Goal: Task Accomplishment & Management: Manage account settings

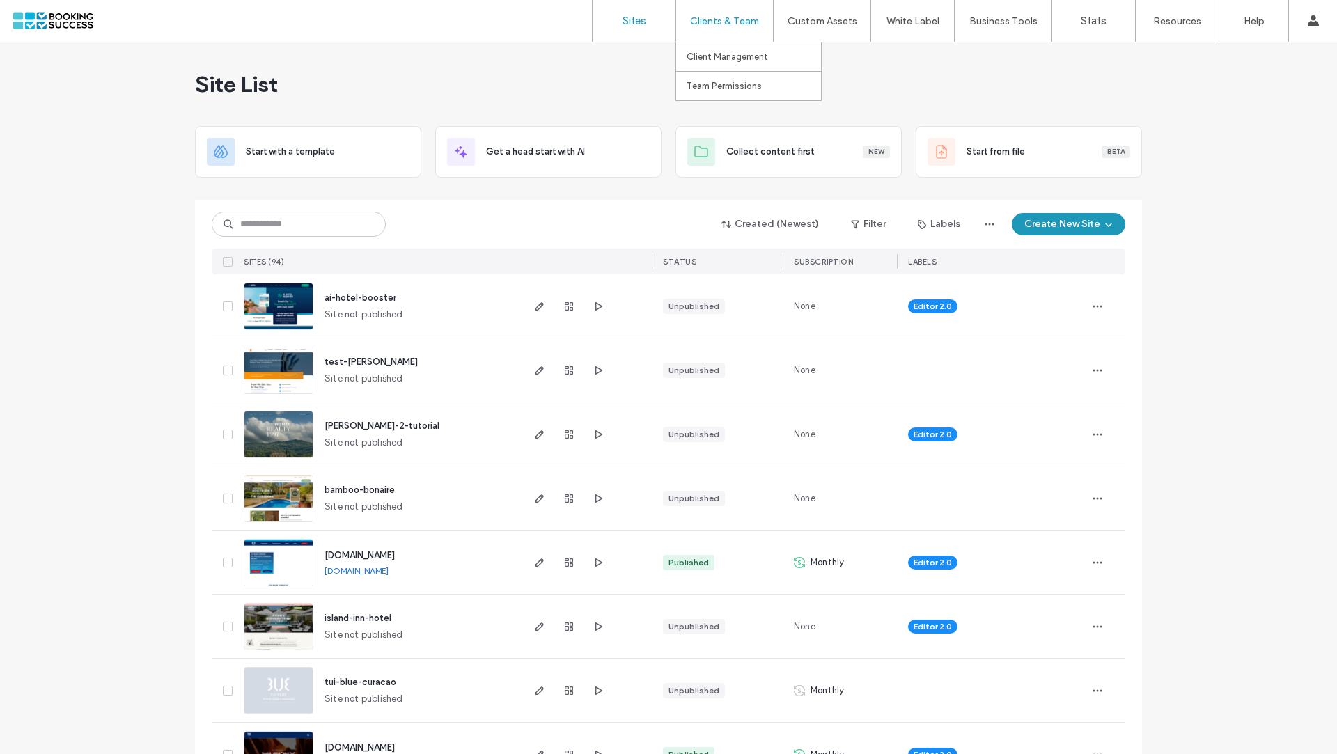
click at [717, 17] on label "Clients & Team" at bounding box center [724, 21] width 69 height 12
click at [359, 226] on input at bounding box center [299, 224] width 174 height 25
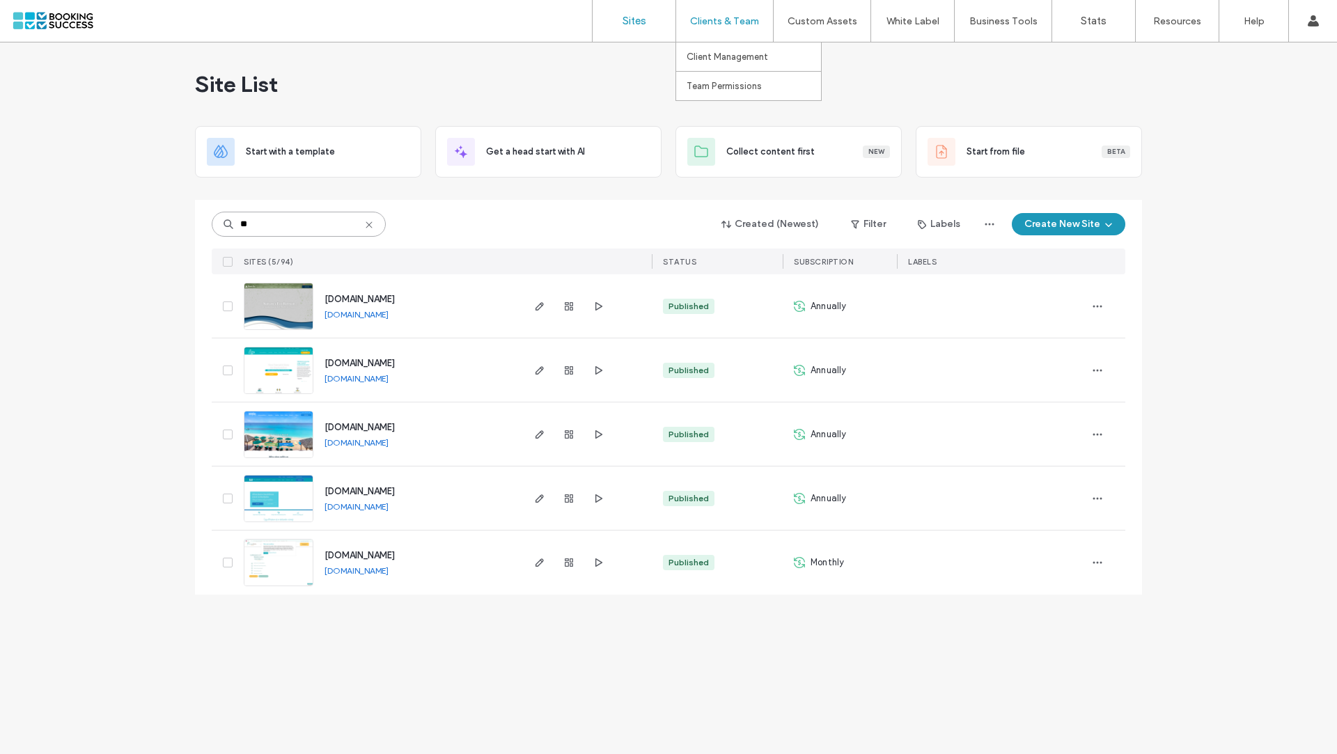
type input "**"
click at [716, 12] on div "Clients & Team" at bounding box center [724, 21] width 97 height 42
click at [718, 52] on label "Client Management" at bounding box center [726, 57] width 81 height 10
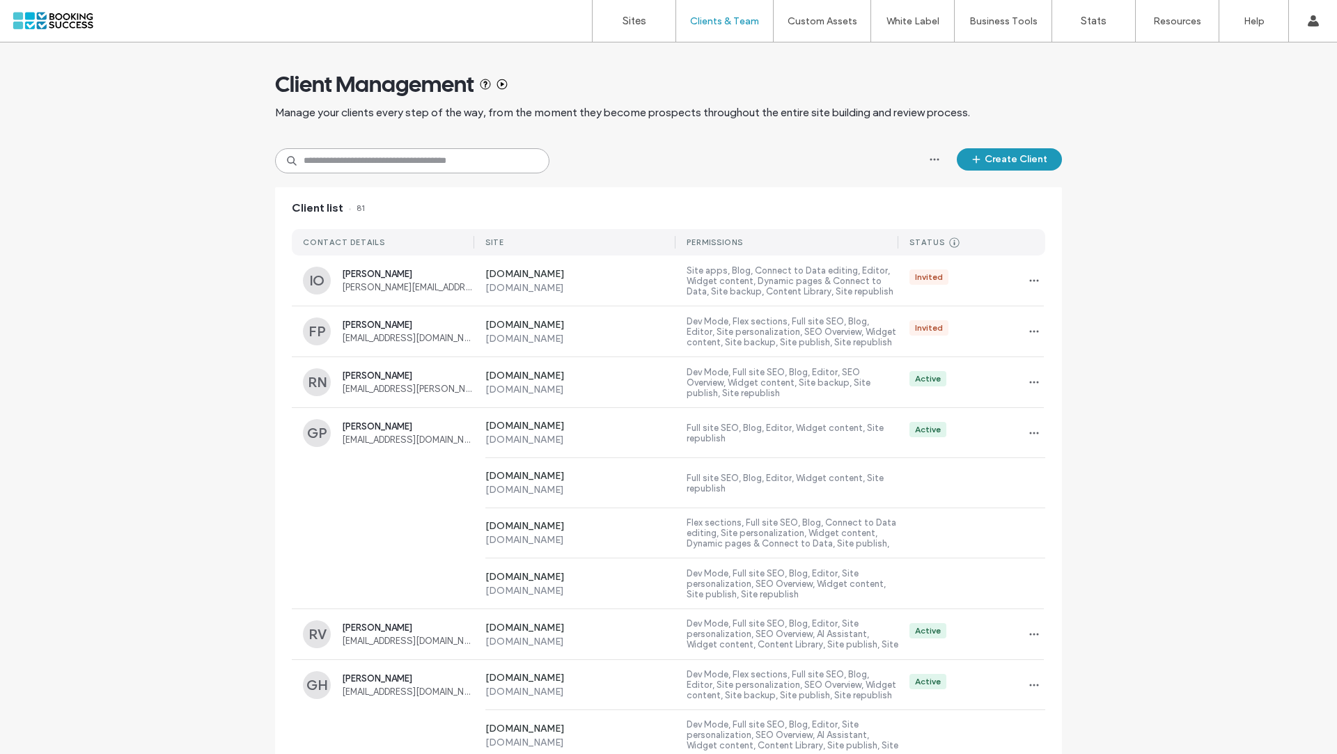
click at [405, 162] on input at bounding box center [412, 160] width 274 height 25
type input "*******"
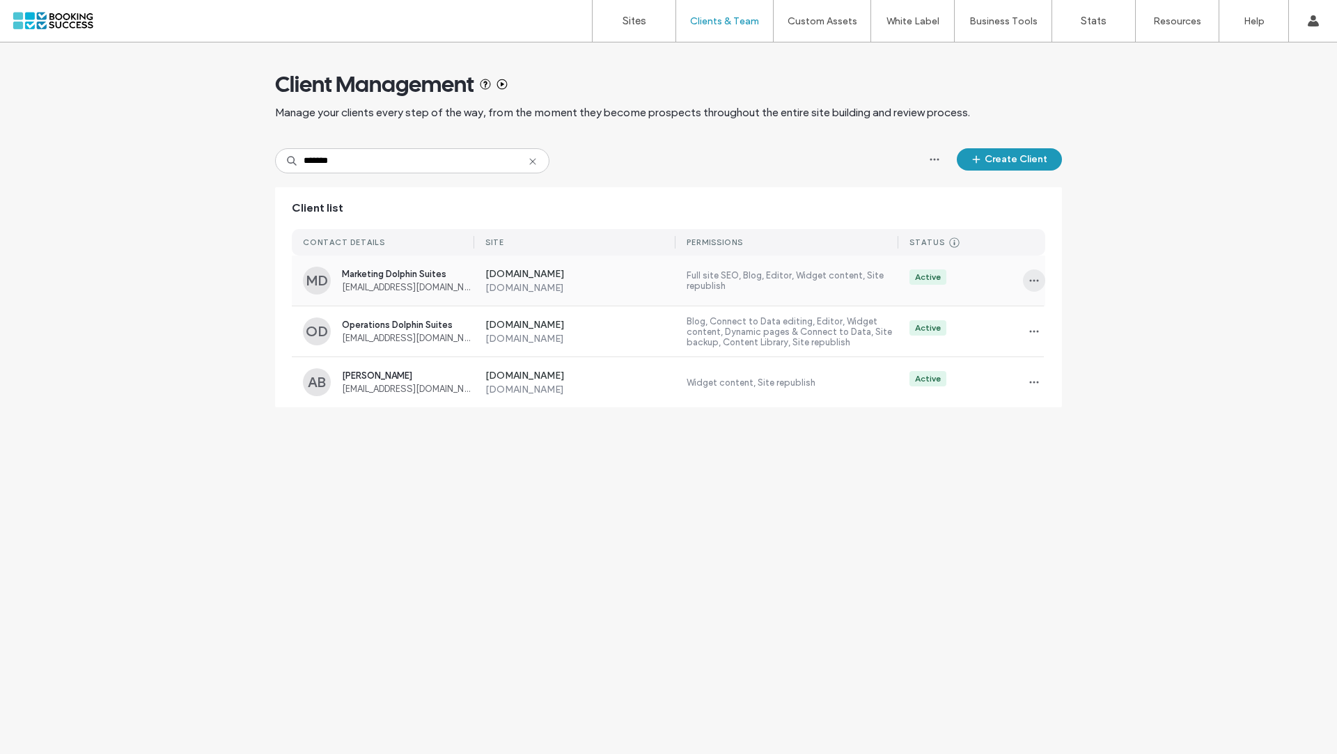
click at [1024, 270] on span "button" at bounding box center [1034, 280] width 22 height 22
click at [1062, 351] on div "Manage Access" at bounding box center [1085, 343] width 124 height 26
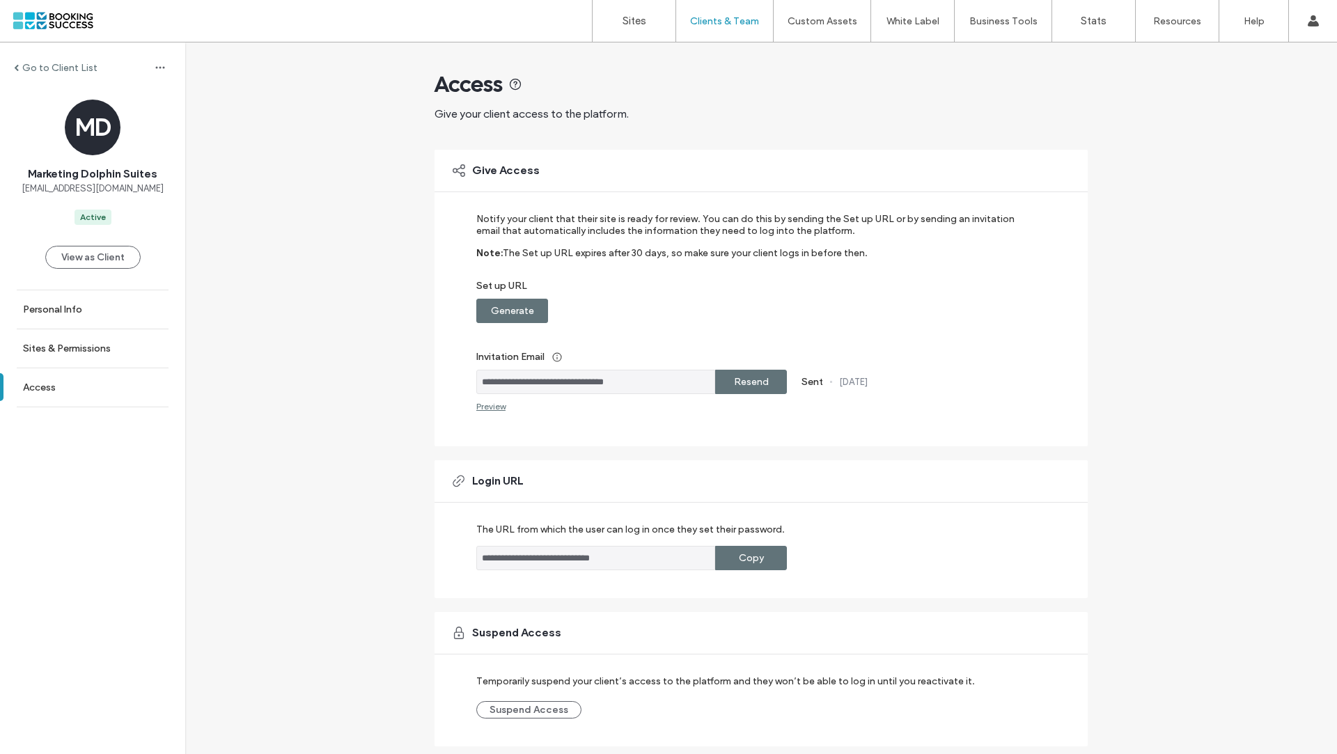
scroll to position [40, 0]
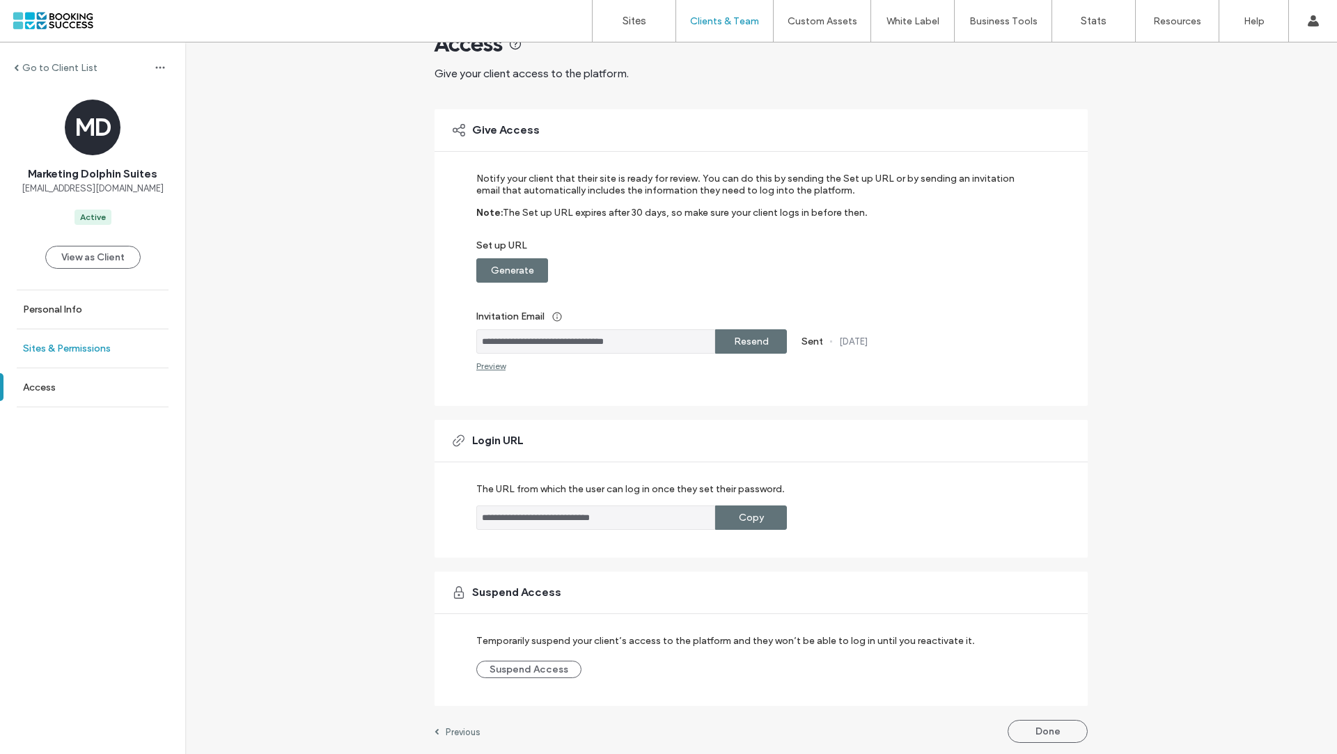
click at [118, 336] on link "Sites & Permissions" at bounding box center [92, 348] width 185 height 38
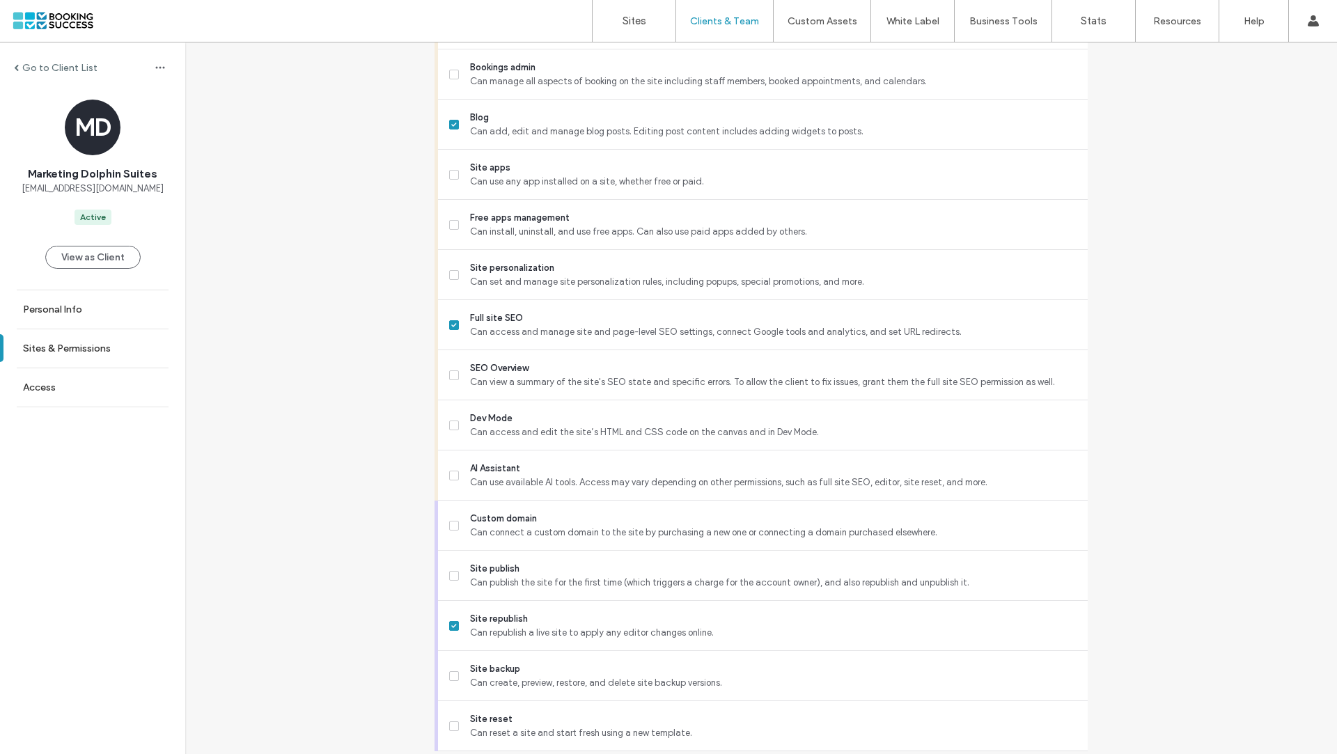
scroll to position [1037, 0]
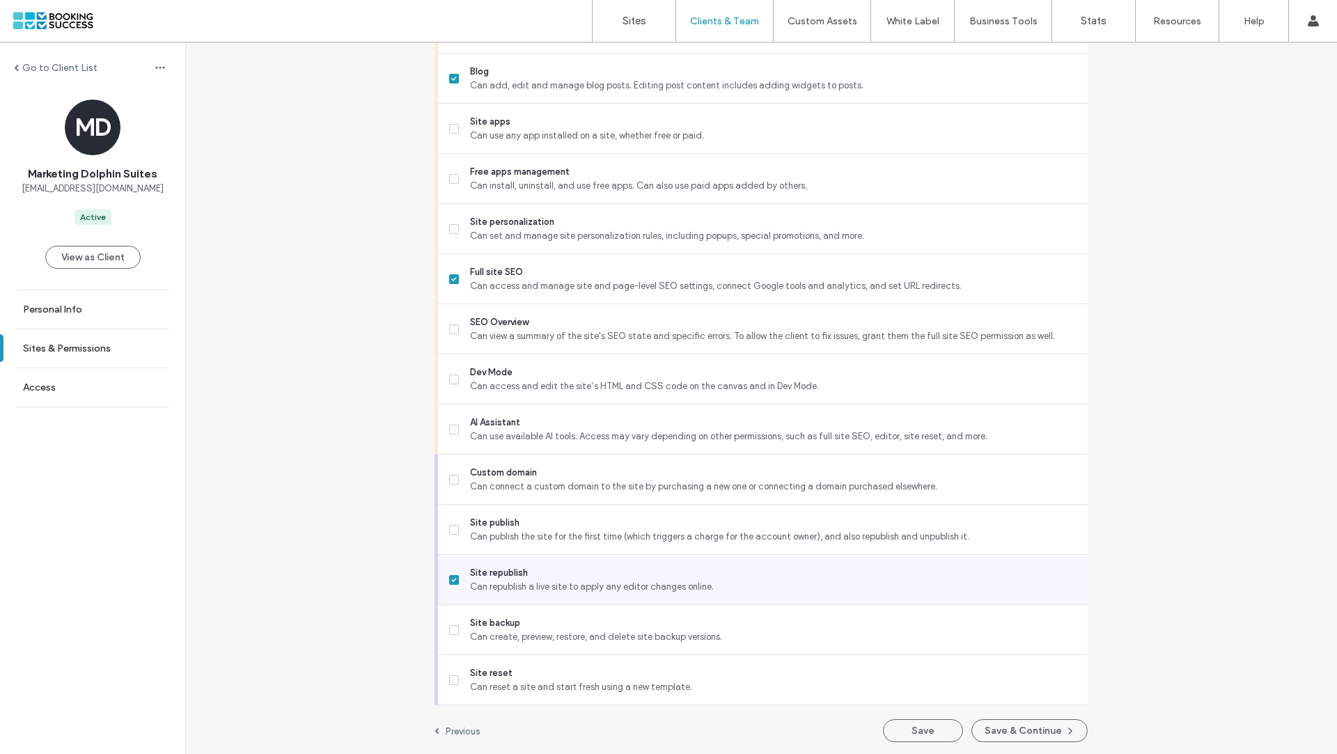
click at [449, 575] on span at bounding box center [454, 580] width 10 height 10
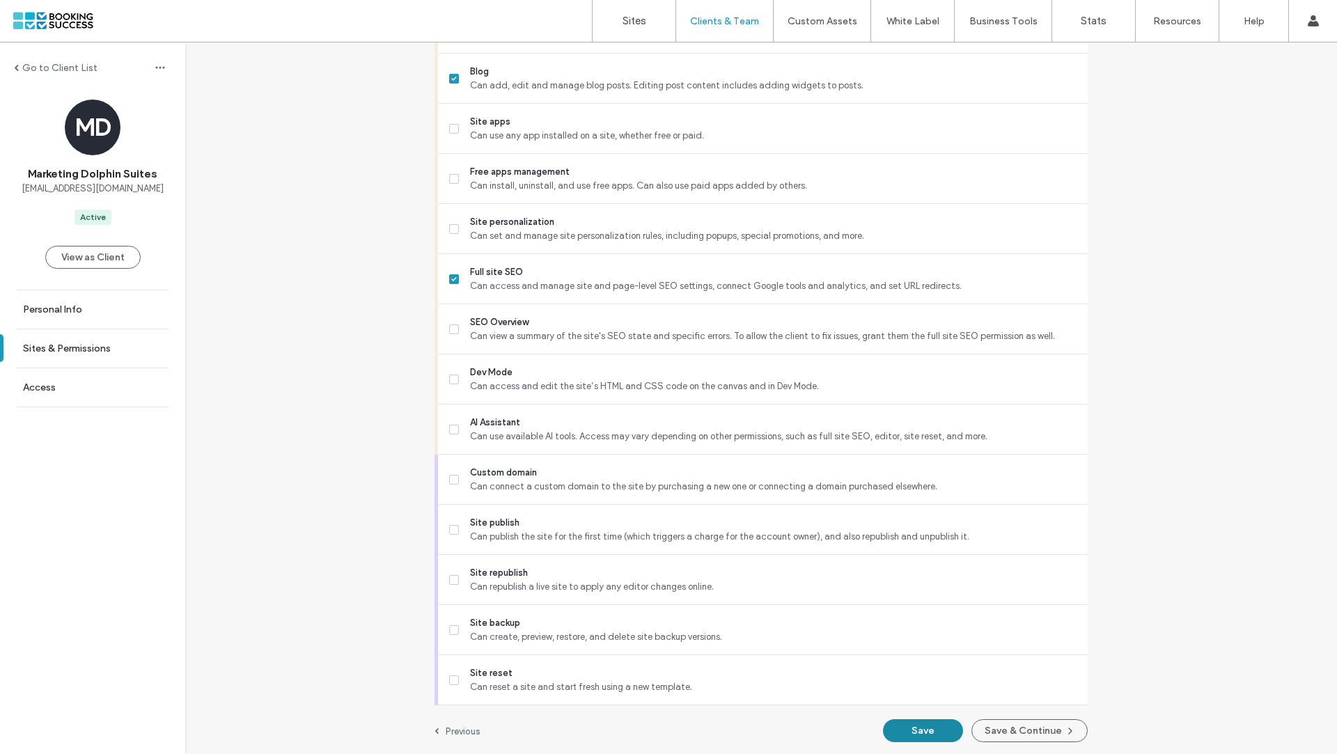
click at [909, 727] on button "Save" at bounding box center [923, 730] width 80 height 23
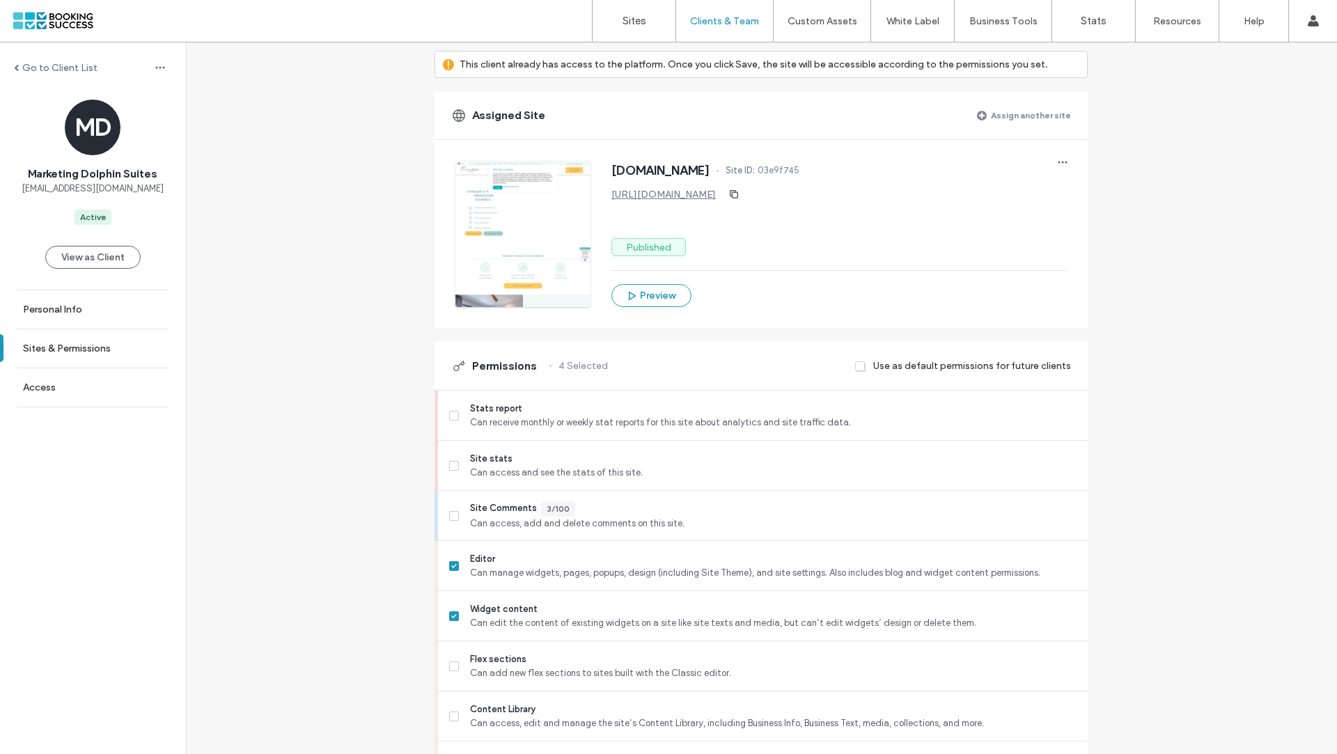
scroll to position [0, 0]
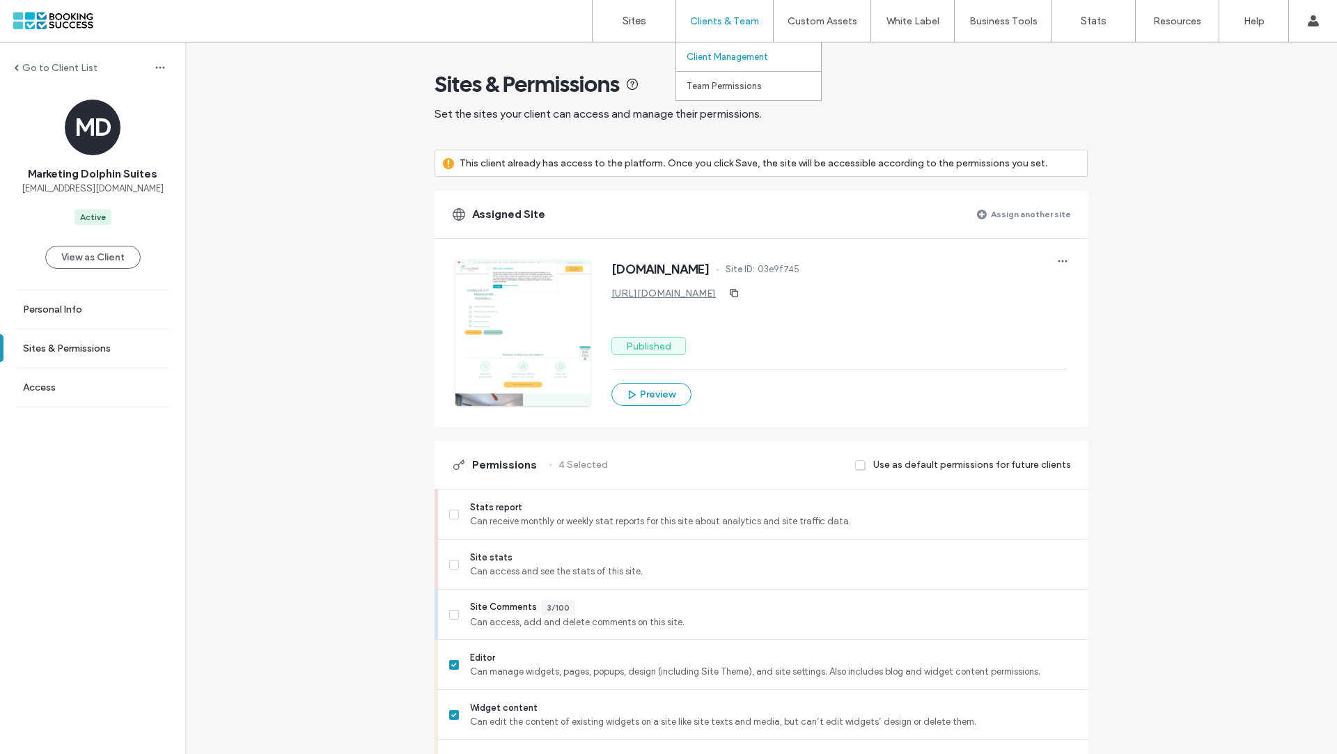
click at [735, 17] on label "Clients & Team" at bounding box center [724, 21] width 69 height 12
click at [726, 47] on link "Client Management" at bounding box center [753, 56] width 134 height 29
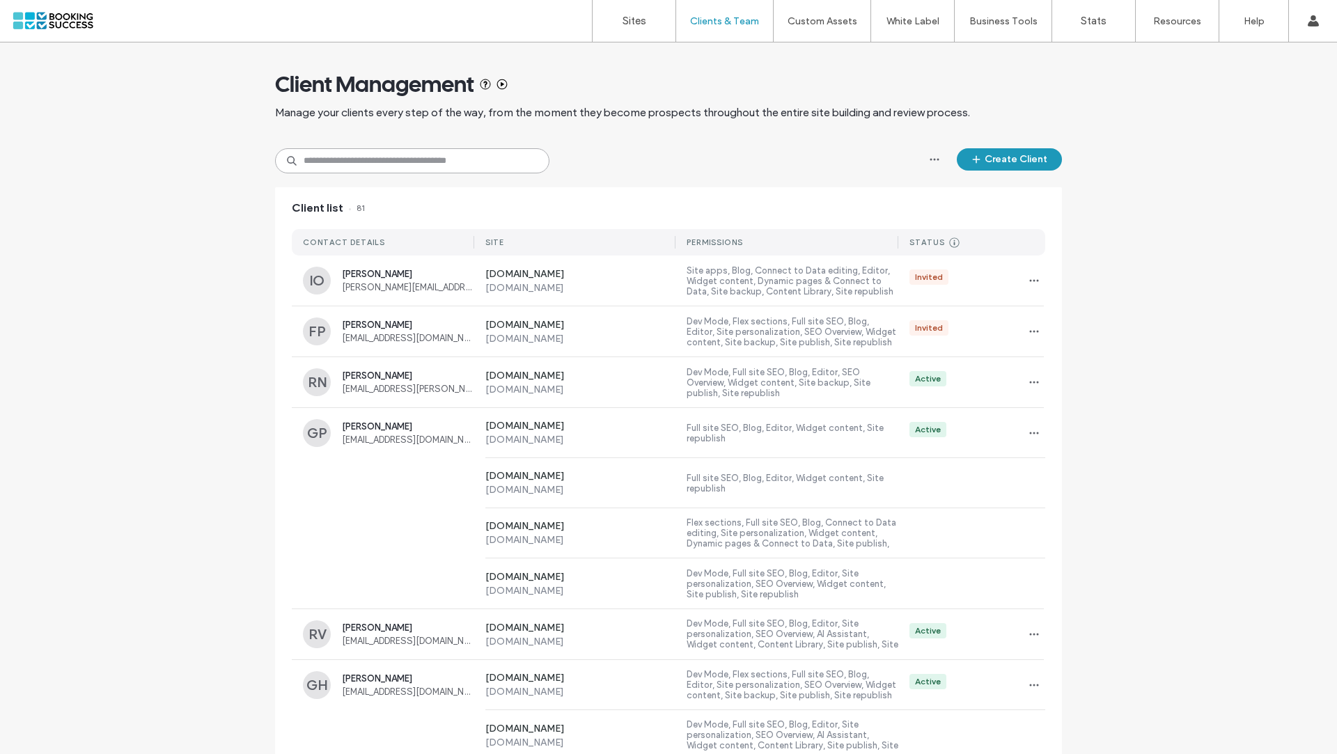
click at [416, 167] on input at bounding box center [412, 160] width 274 height 25
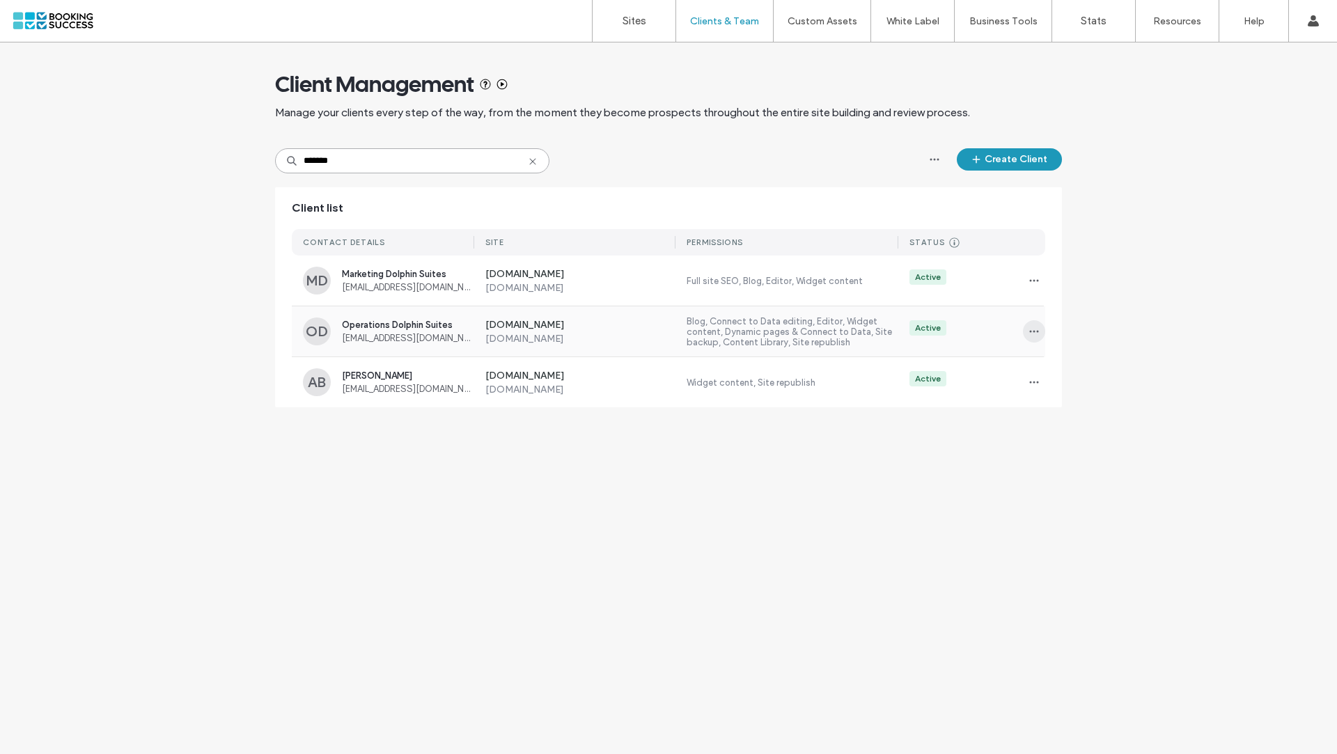
type input "*******"
click at [1028, 331] on icon "button" at bounding box center [1033, 331] width 11 height 11
click at [1052, 377] on div "Sites & Permissions" at bounding box center [1085, 367] width 124 height 26
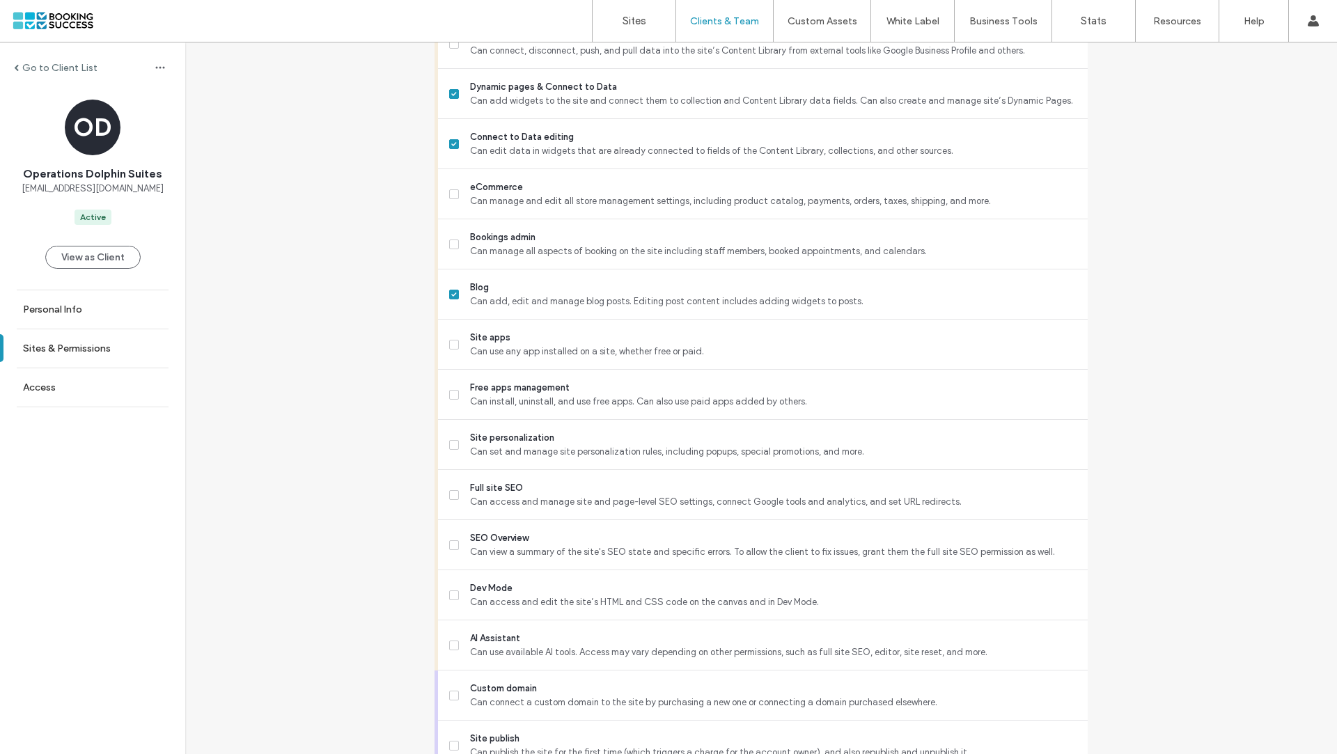
scroll to position [1037, 0]
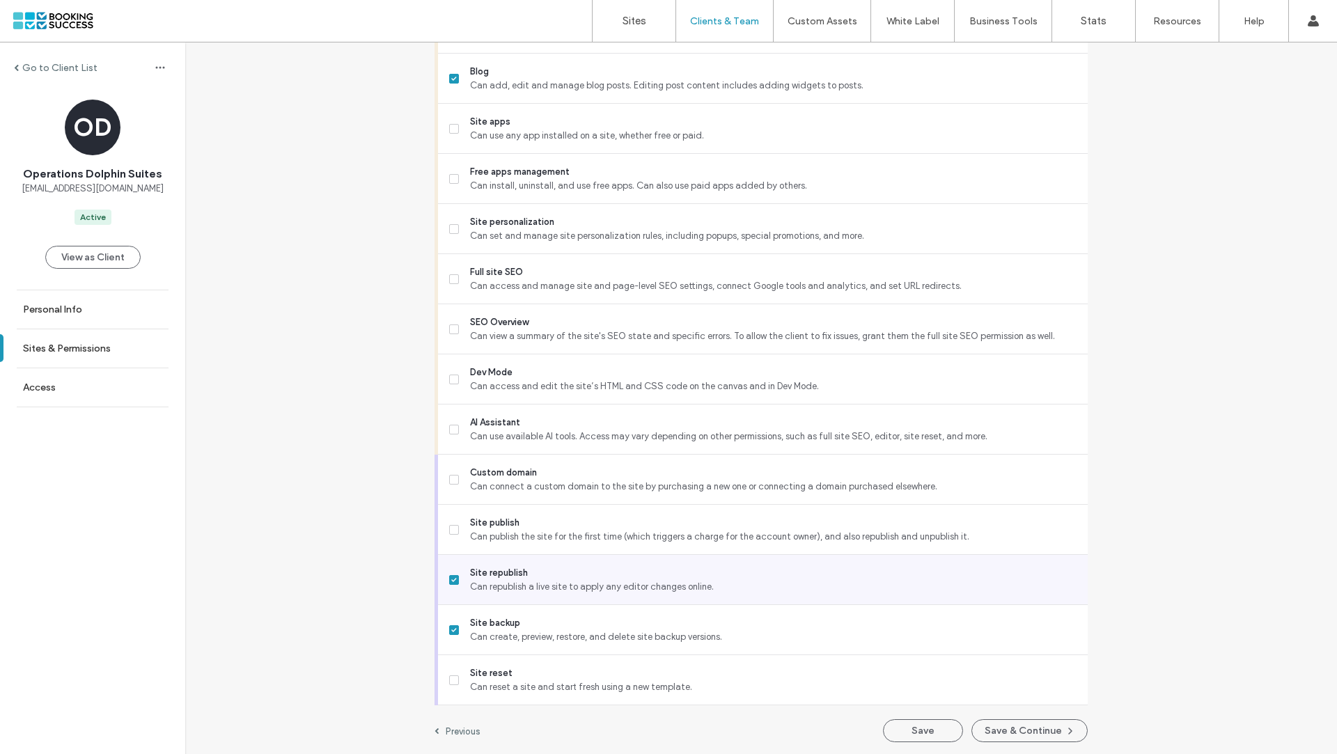
click at [451, 578] on icon at bounding box center [454, 580] width 6 height 4
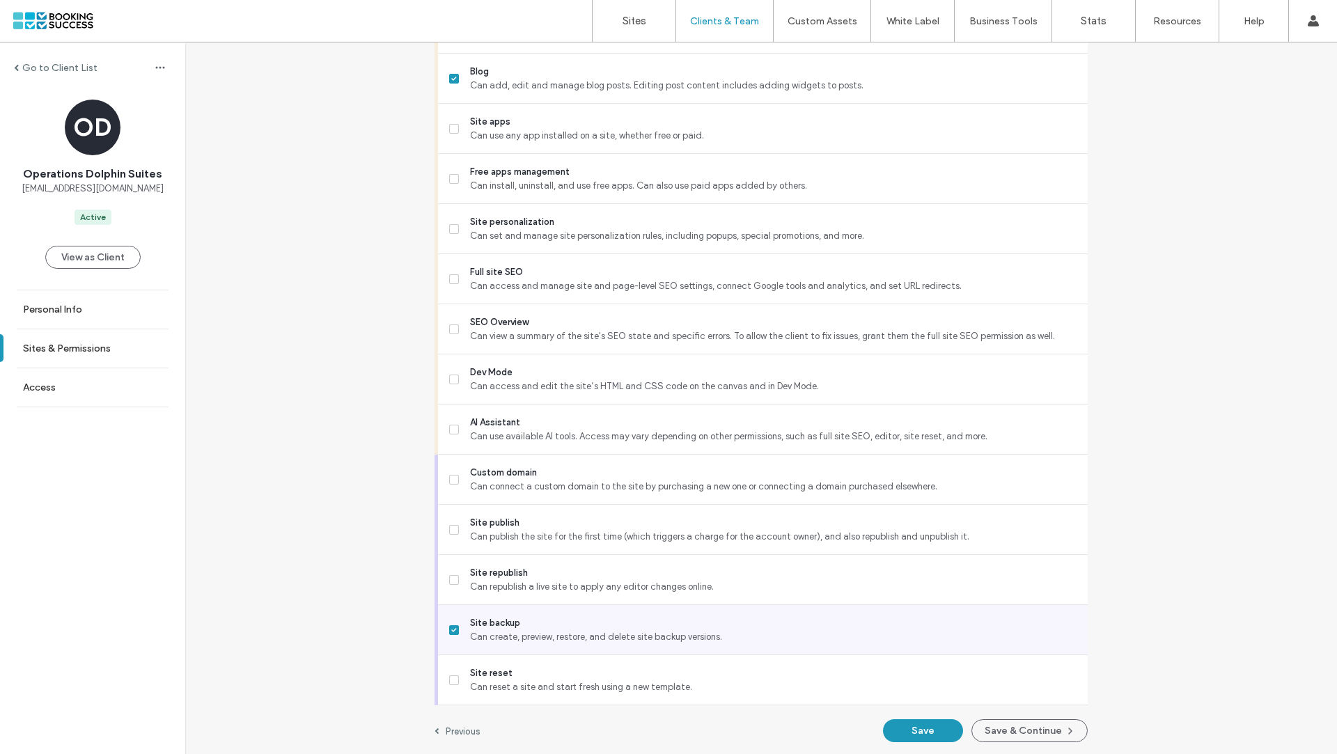
click at [452, 625] on span at bounding box center [454, 630] width 10 height 10
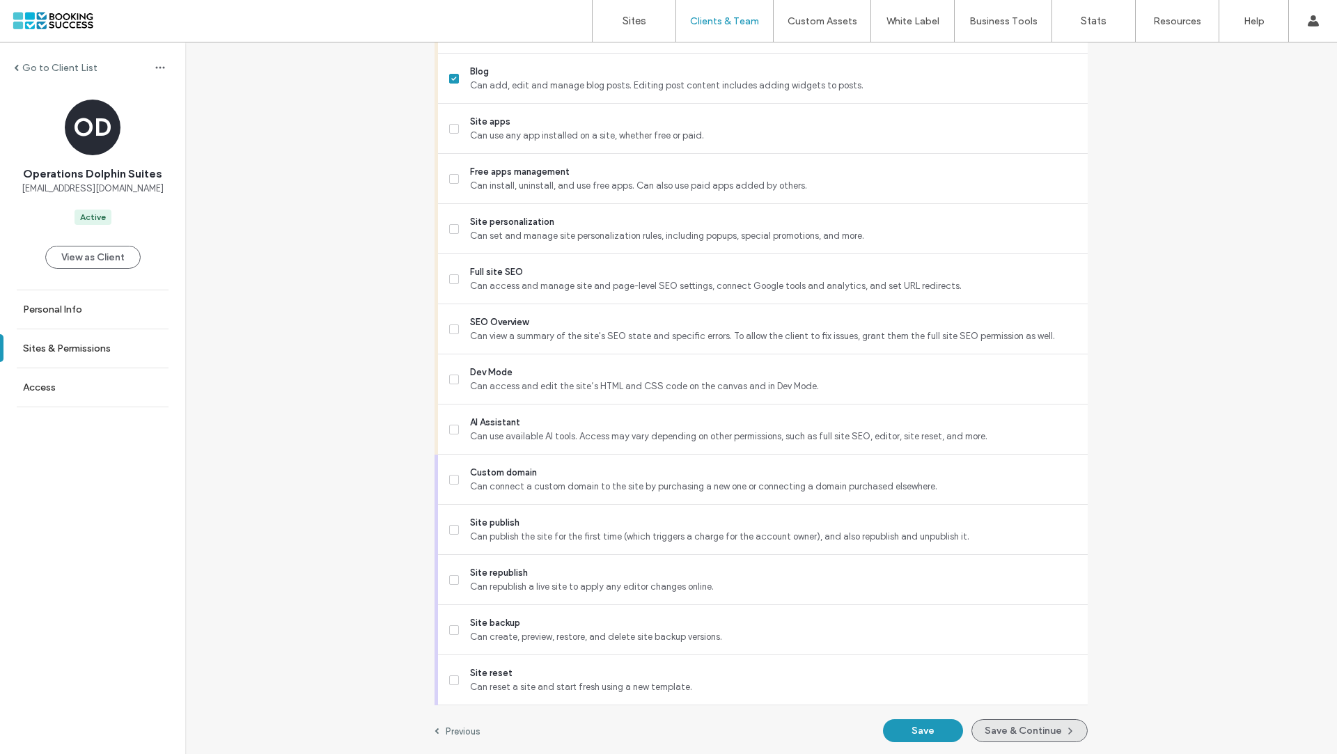
click at [1036, 727] on button "Save & Continue" at bounding box center [1029, 730] width 116 height 23
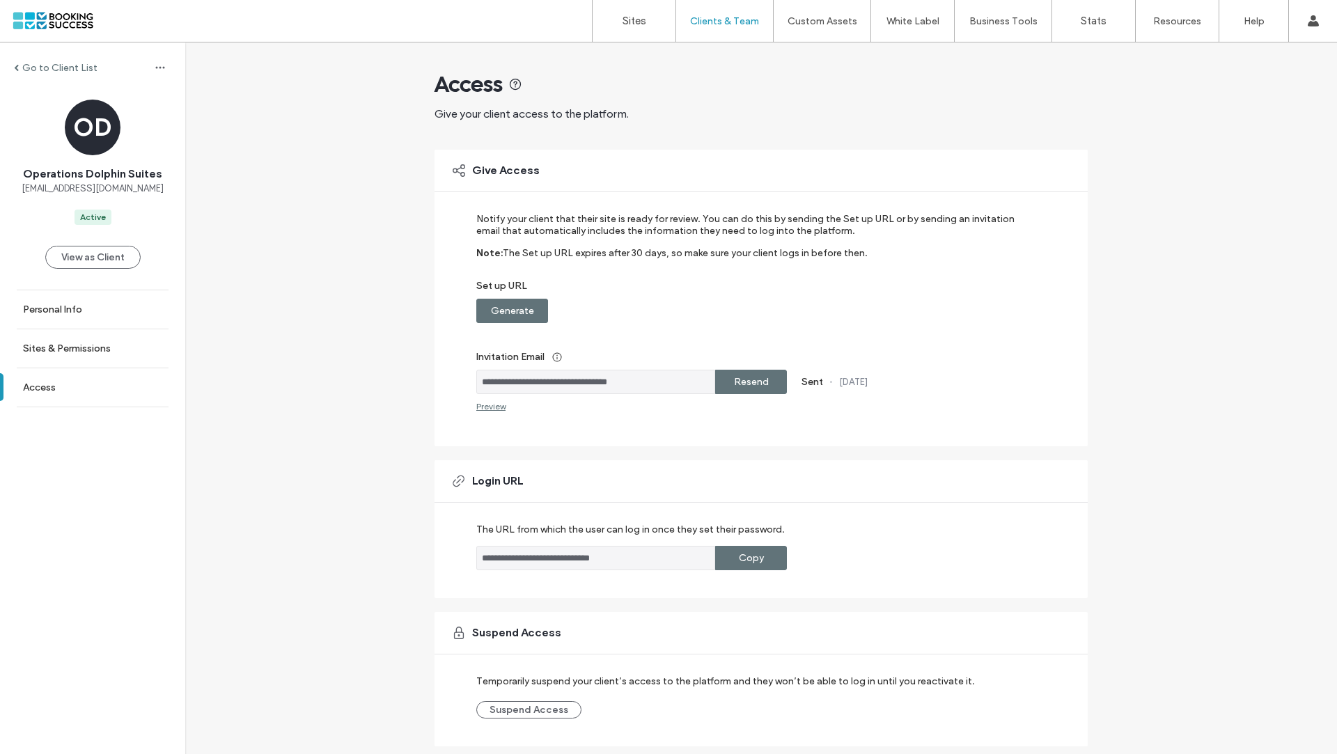
scroll to position [40, 0]
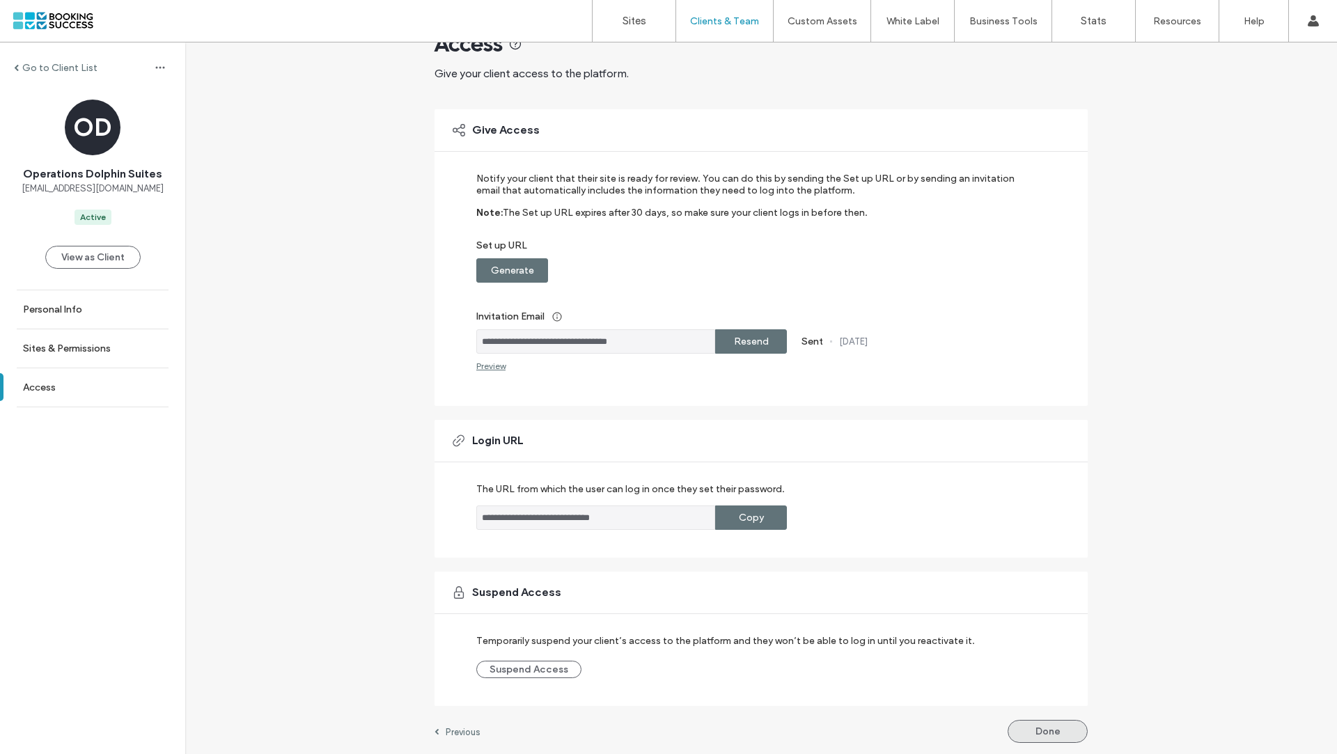
click at [1051, 724] on button "Done" at bounding box center [1047, 731] width 80 height 23
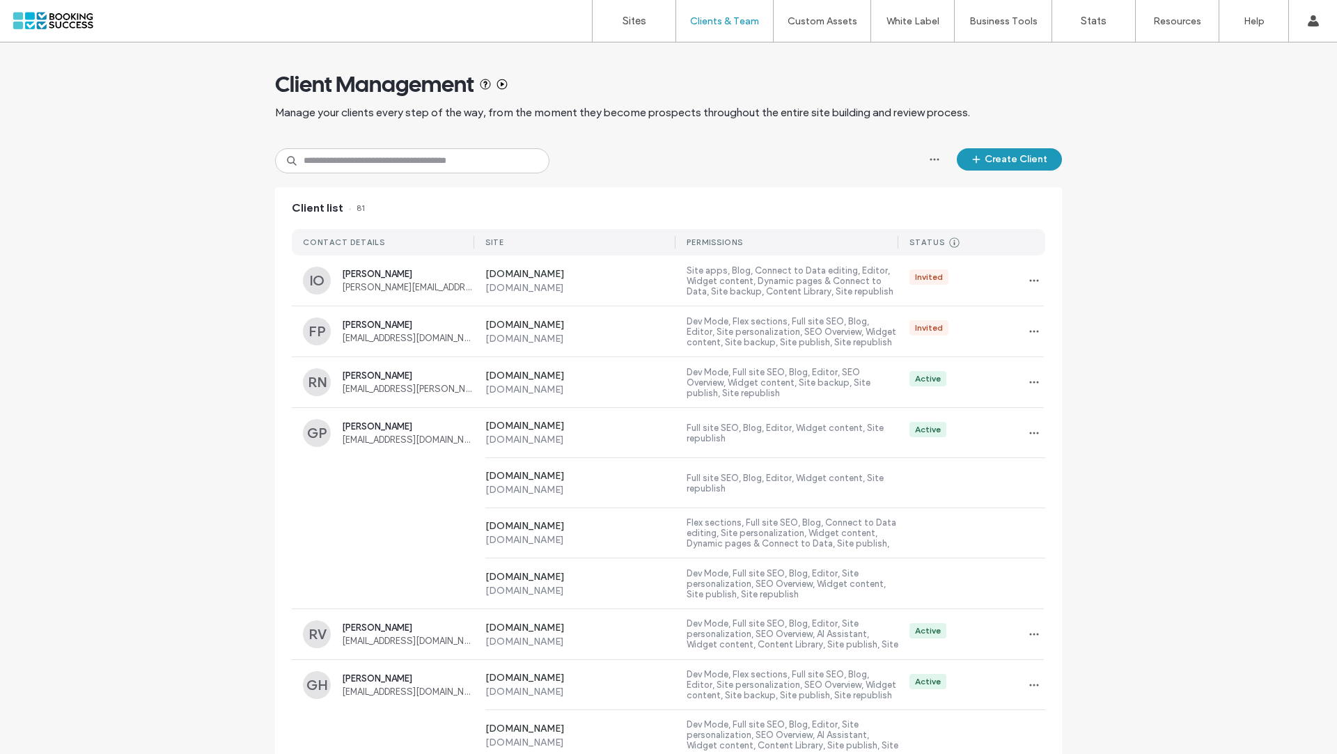
click at [448, 138] on div "Client Management Manage your clients every step of the way, from the moment th…" at bounding box center [668, 95] width 787 height 106
click at [447, 153] on input at bounding box center [412, 160] width 274 height 25
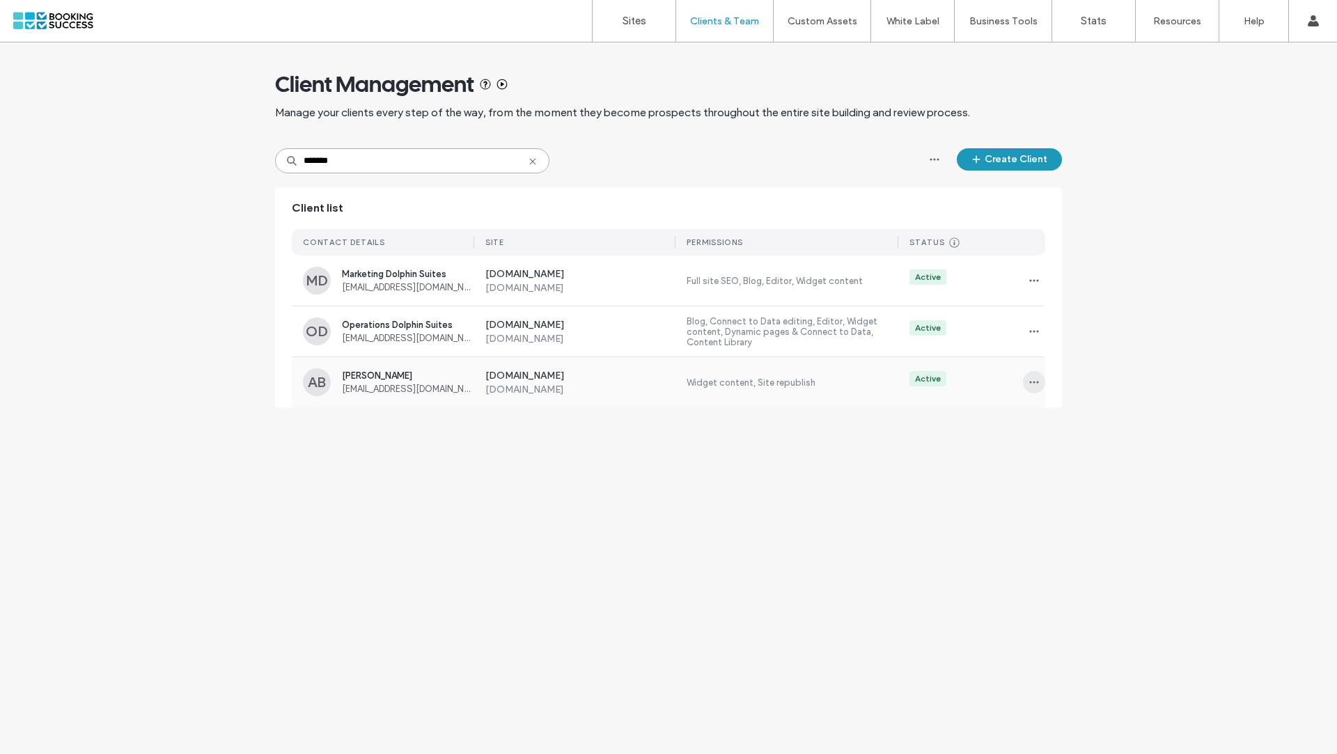
type input "*******"
click at [1035, 389] on span "button" at bounding box center [1034, 382] width 22 height 22
click at [1062, 423] on span "Sites & Permissions" at bounding box center [1090, 418] width 79 height 14
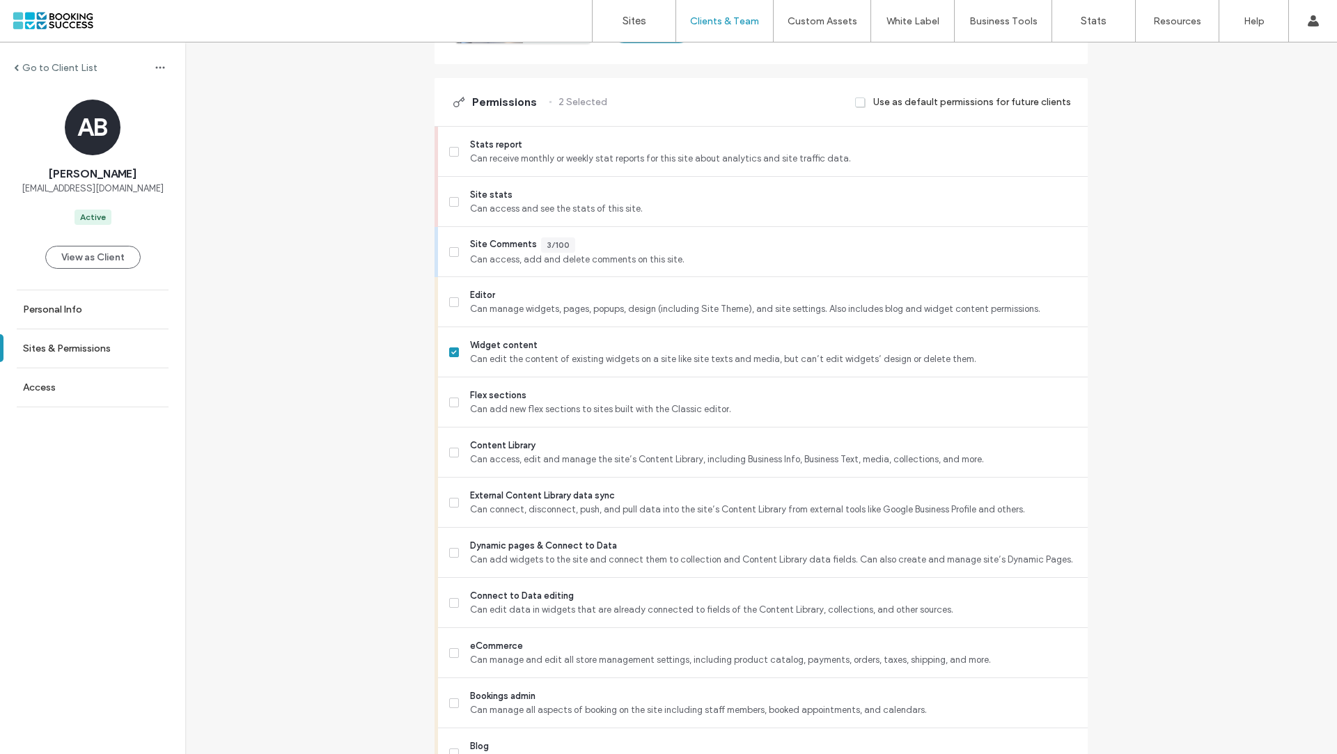
scroll to position [1037, 0]
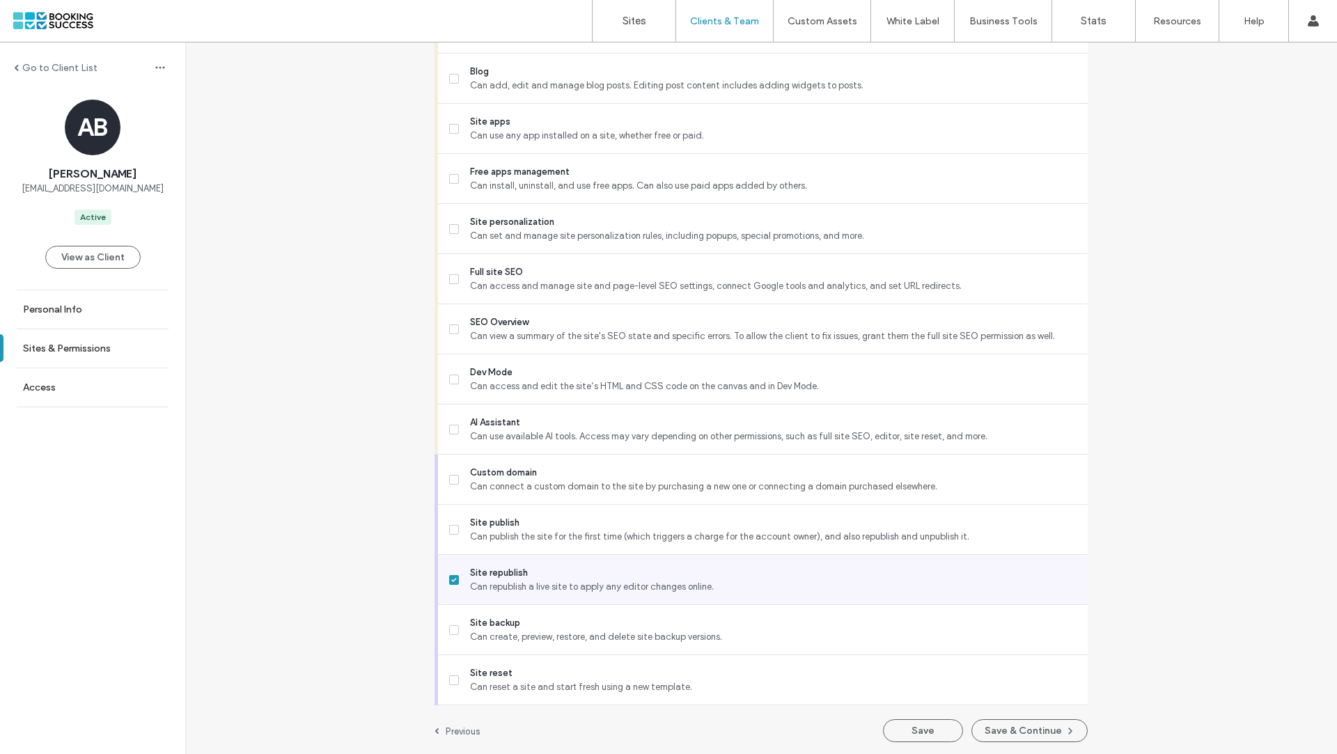
click at [451, 570] on label "Site republish Can republish a live site to apply any editor changes online." at bounding box center [762, 580] width 627 height 28
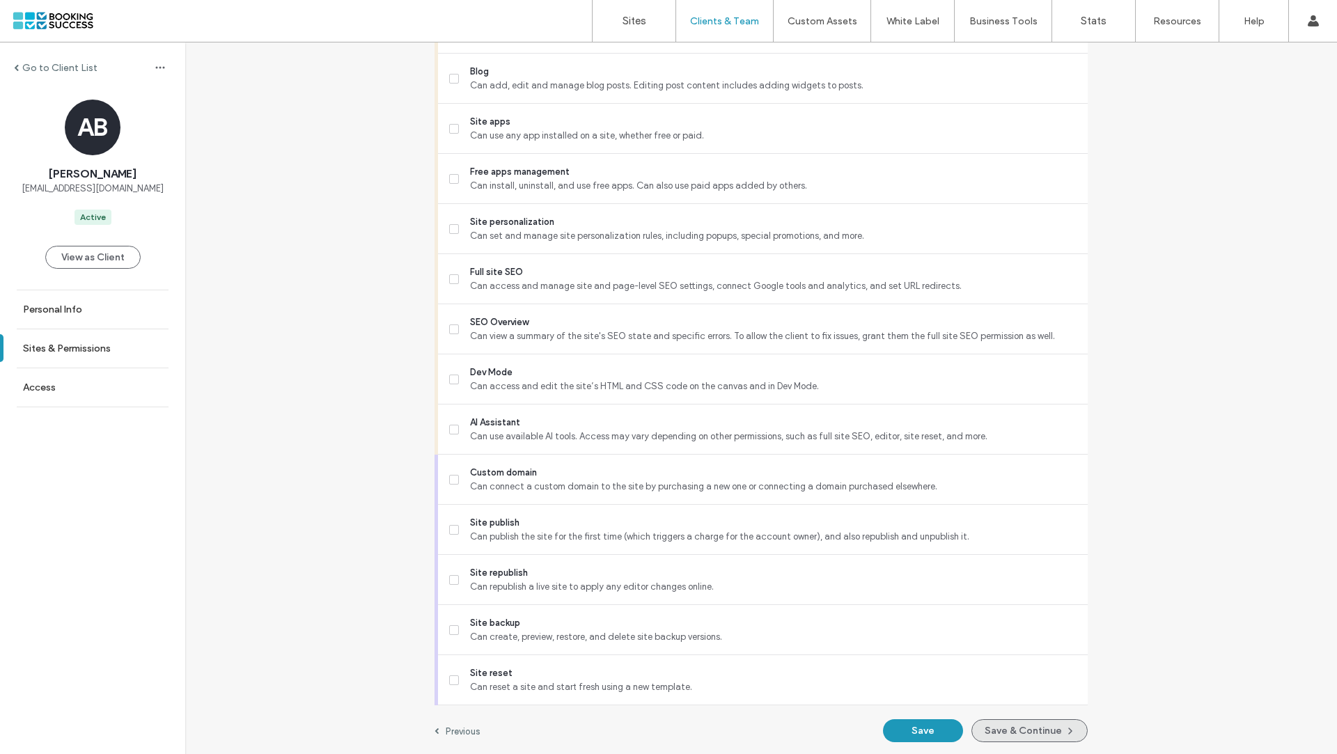
click at [1068, 725] on icon "button" at bounding box center [1070, 730] width 11 height 11
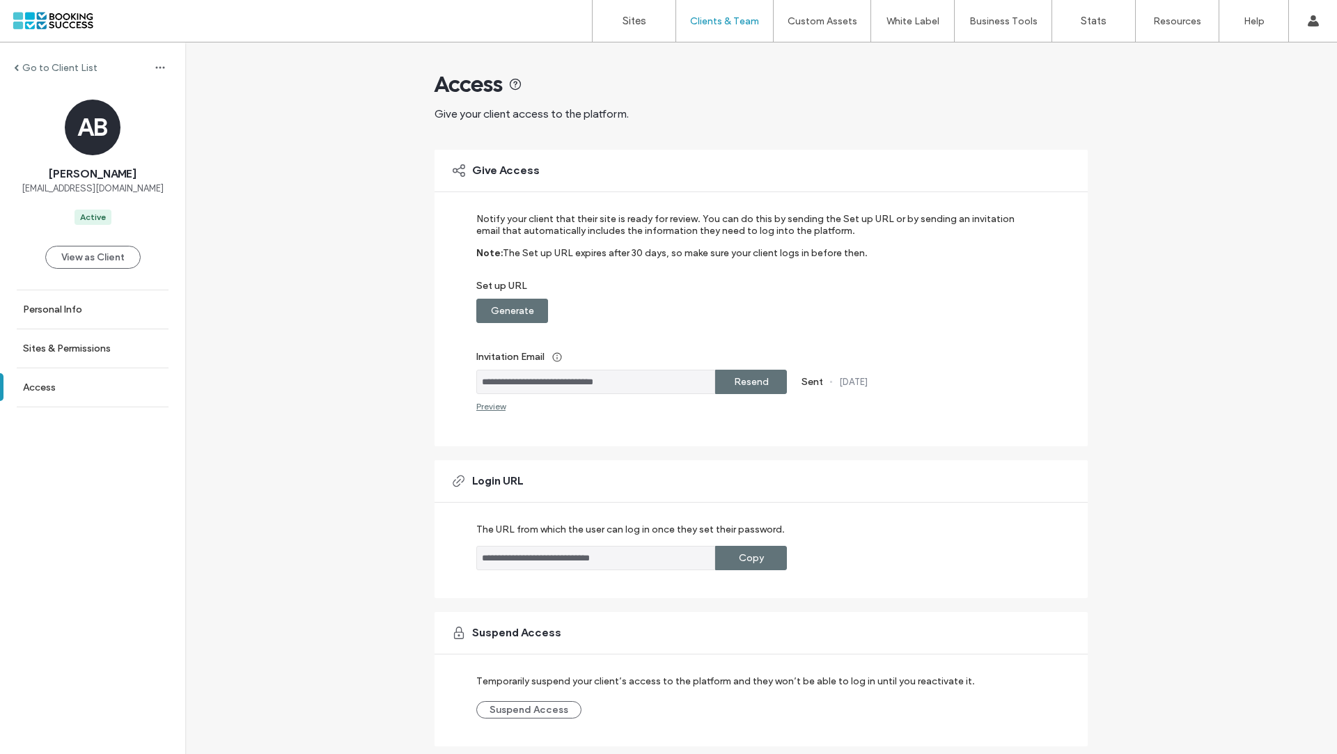
scroll to position [40, 0]
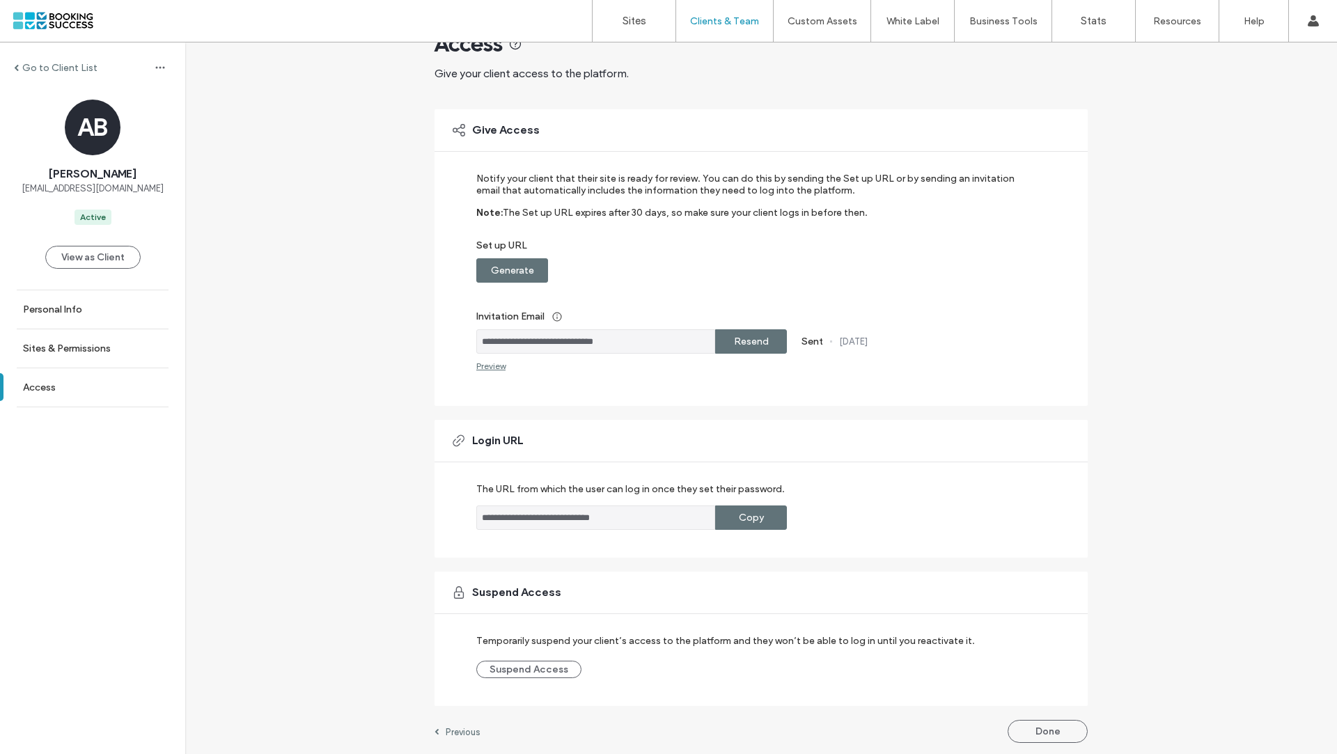
click at [1063, 716] on div "**********" at bounding box center [760, 379] width 653 height 755
click at [1060, 730] on button "Done" at bounding box center [1047, 731] width 80 height 23
